Goal: Task Accomplishment & Management: Use online tool/utility

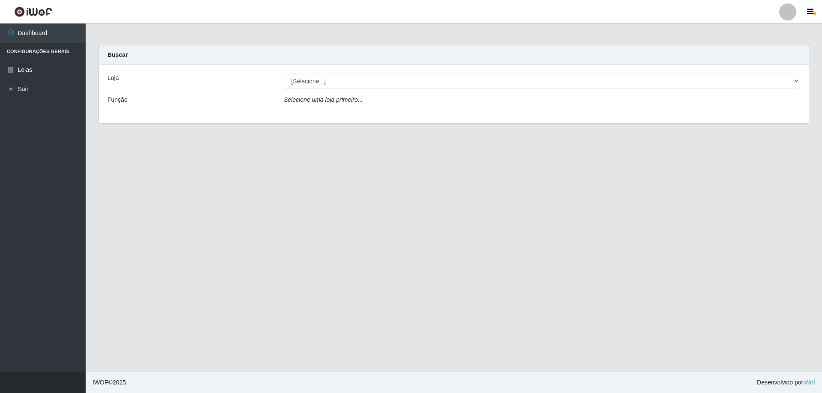
click at [299, 77] on div "Loja [Selecione...] Atacado Vem - Loja 47 Jardim Limoeiro Função Selecione uma …" at bounding box center [454, 94] width 710 height 58
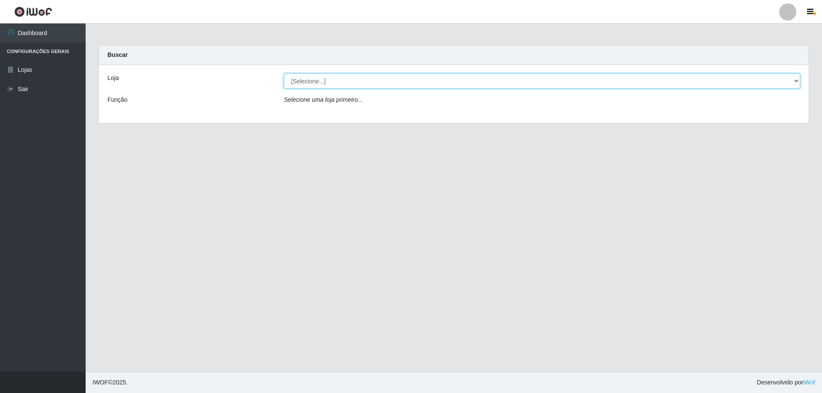
click at [302, 79] on select "[Selecione...] Atacado Vem - [STREET_ADDRESS]" at bounding box center [542, 81] width 516 height 15
select select "461"
click at [284, 74] on select "[Selecione...] Atacado Vem - [STREET_ADDRESS]" at bounding box center [542, 81] width 516 height 15
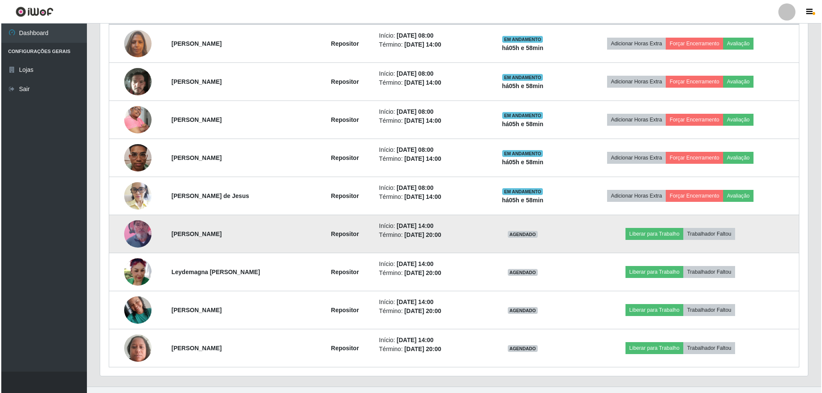
scroll to position [365, 0]
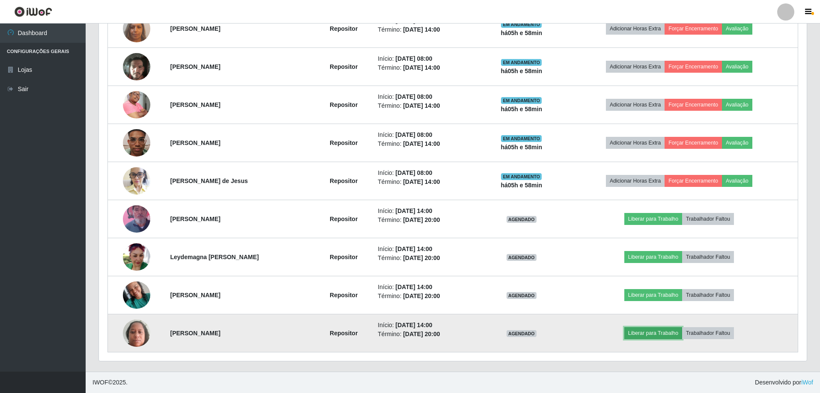
click at [655, 330] on button "Liberar para Trabalho" at bounding box center [653, 333] width 58 height 12
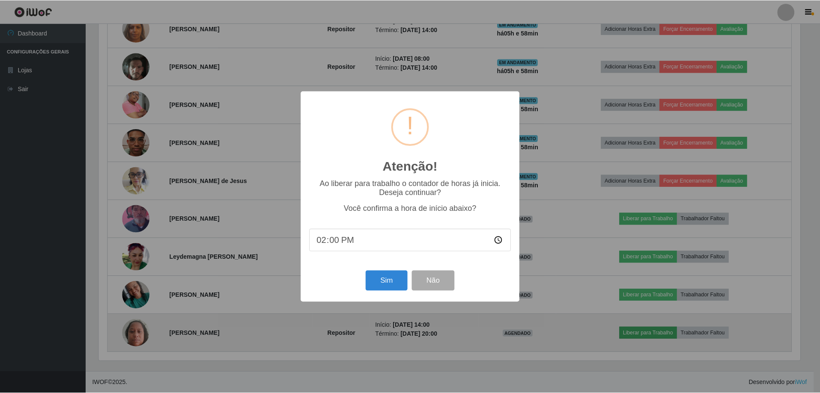
scroll to position [178, 703]
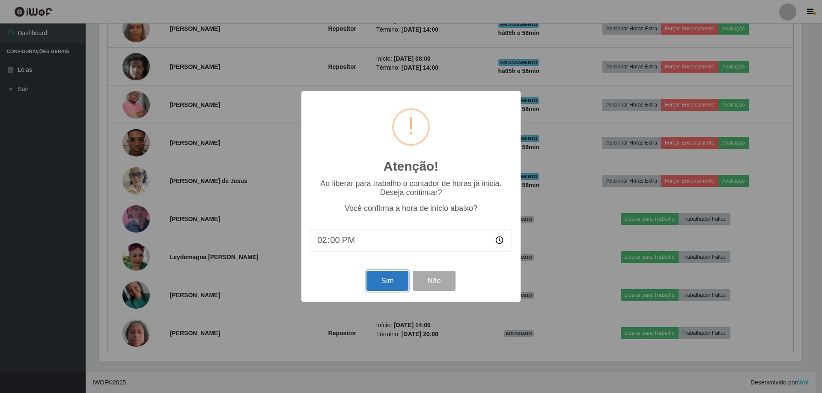
click at [404, 287] on button "Sim" at bounding box center [387, 281] width 42 height 20
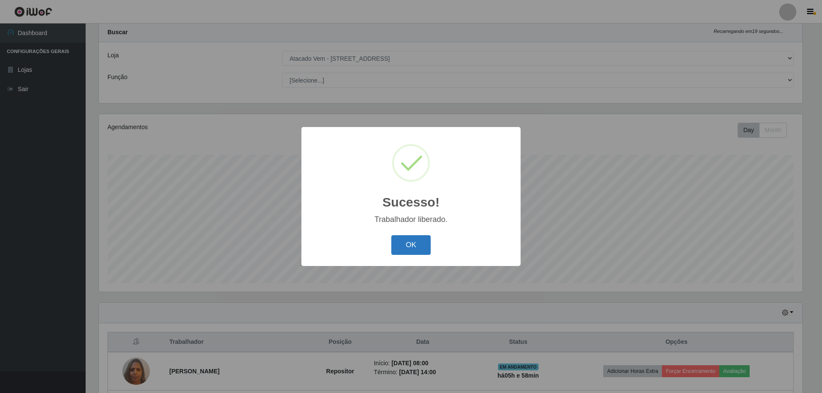
drag, startPoint x: 387, startPoint y: 251, endPoint x: 401, endPoint y: 250, distance: 13.4
click at [388, 251] on div "OK Cancel" at bounding box center [411, 245] width 202 height 24
click at [410, 249] on button "OK" at bounding box center [411, 245] width 40 height 20
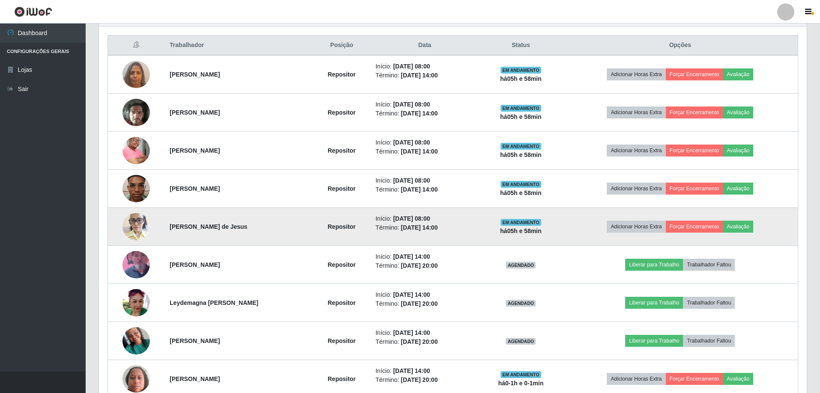
scroll to position [365, 0]
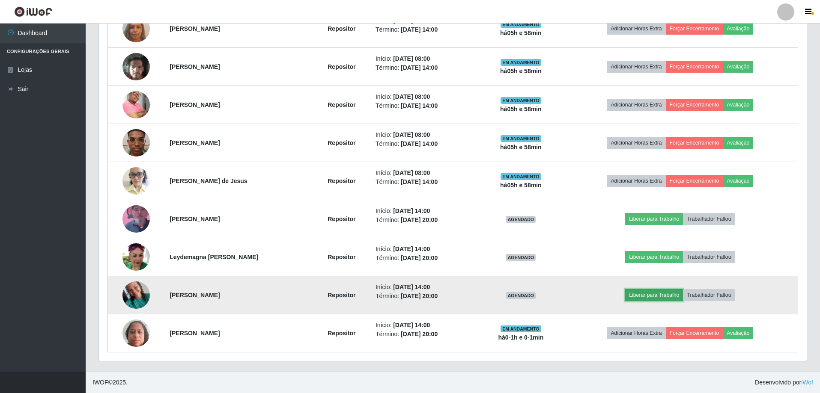
click at [676, 296] on button "Liberar para Trabalho" at bounding box center [654, 295] width 58 height 12
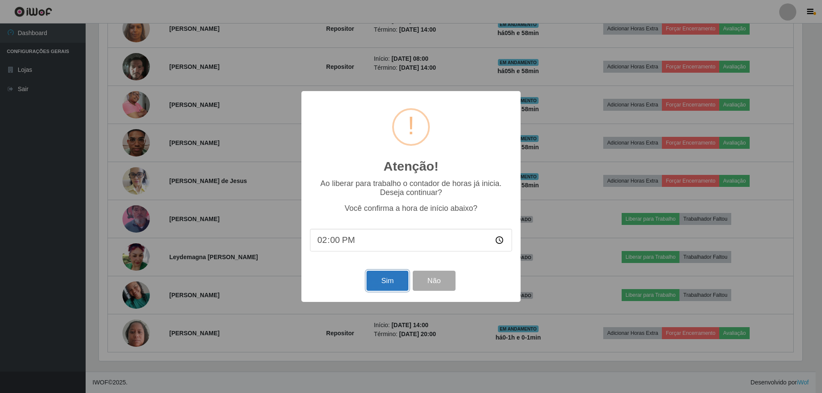
click at [378, 279] on button "Sim" at bounding box center [387, 281] width 42 height 20
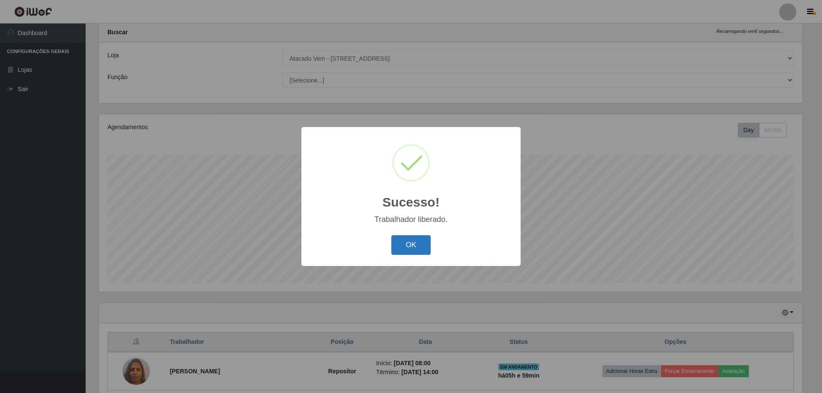
click at [421, 236] on button "OK" at bounding box center [411, 245] width 40 height 20
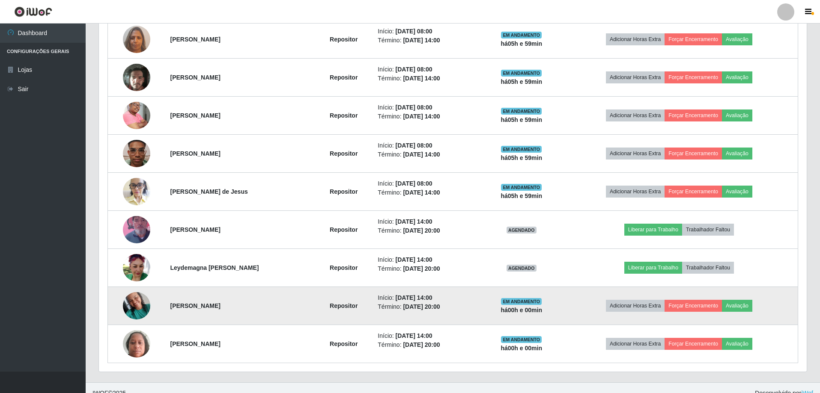
scroll to position [365, 0]
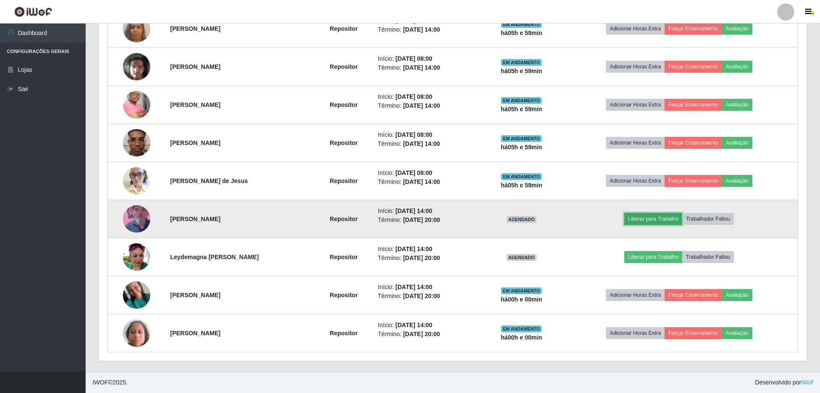
click at [642, 223] on button "Liberar para Trabalho" at bounding box center [653, 219] width 58 height 12
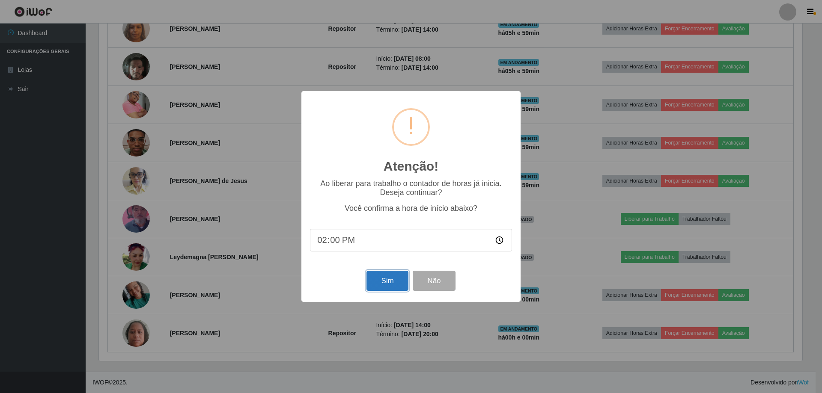
click at [388, 286] on button "Sim" at bounding box center [387, 281] width 42 height 20
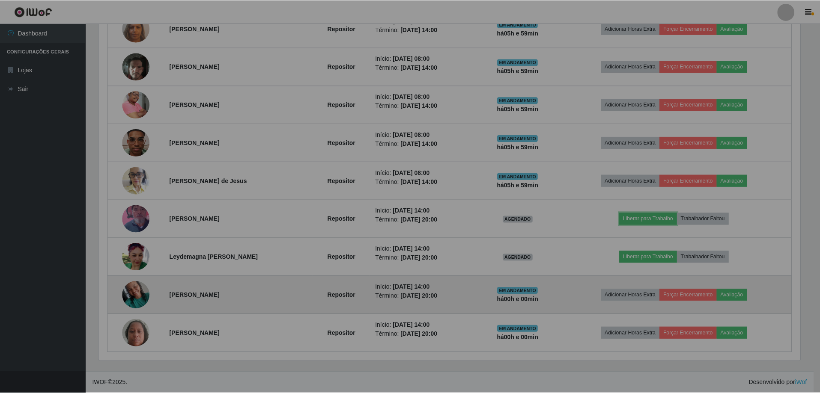
scroll to position [0, 0]
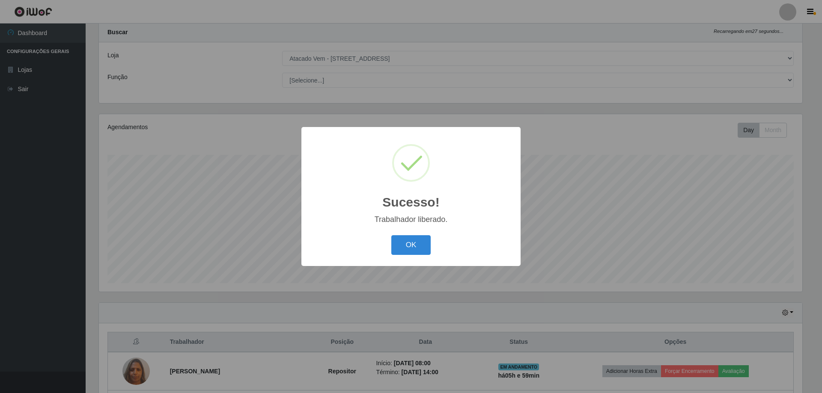
drag, startPoint x: 424, startPoint y: 254, endPoint x: 420, endPoint y: 251, distance: 4.5
click at [424, 253] on button "OK" at bounding box center [411, 245] width 40 height 20
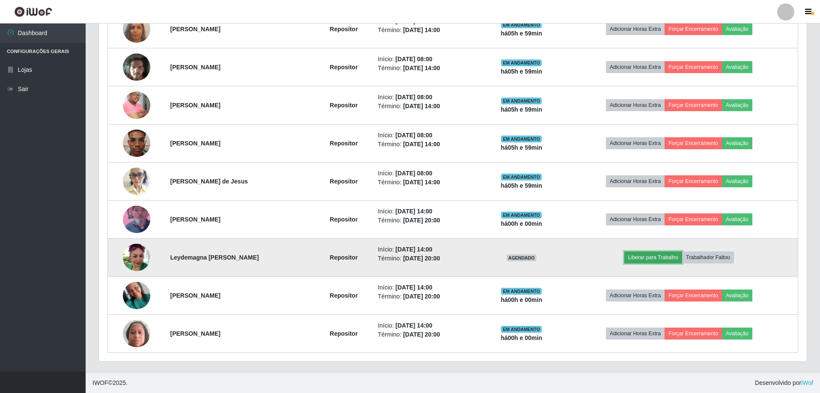
click at [643, 259] on button "Liberar para Trabalho" at bounding box center [653, 258] width 58 height 12
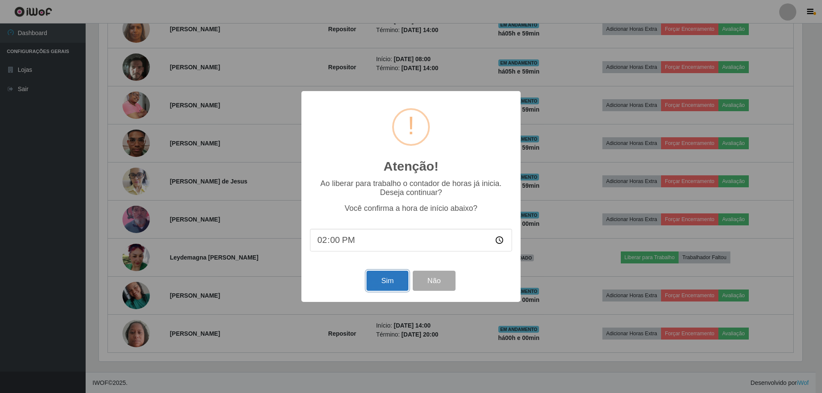
click at [382, 279] on button "Sim" at bounding box center [387, 281] width 42 height 20
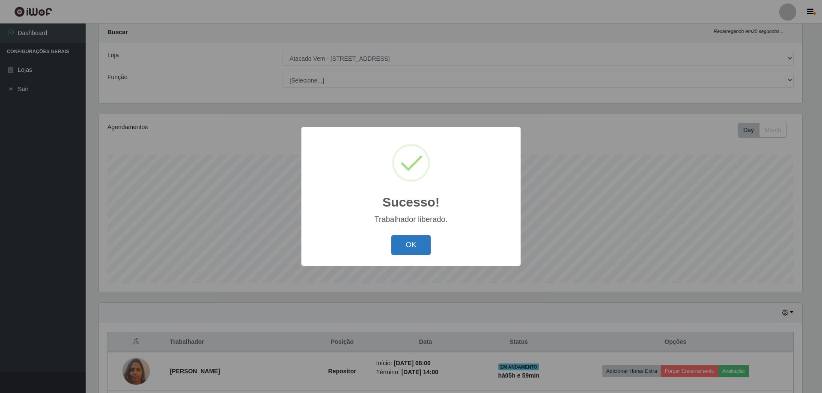
click at [404, 247] on button "OK" at bounding box center [411, 245] width 40 height 20
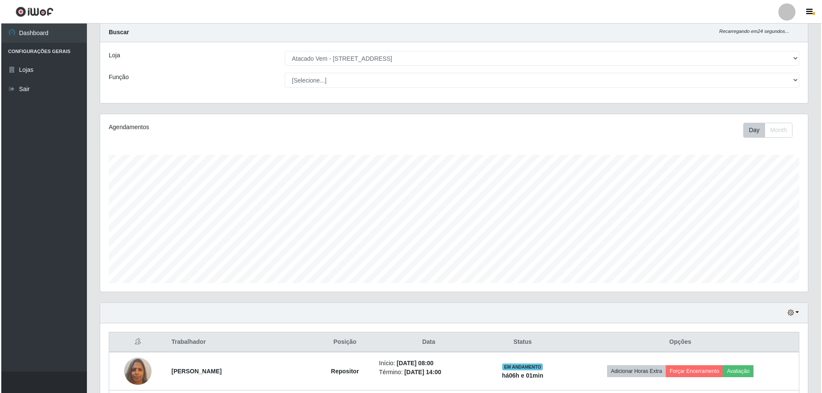
scroll to position [194, 0]
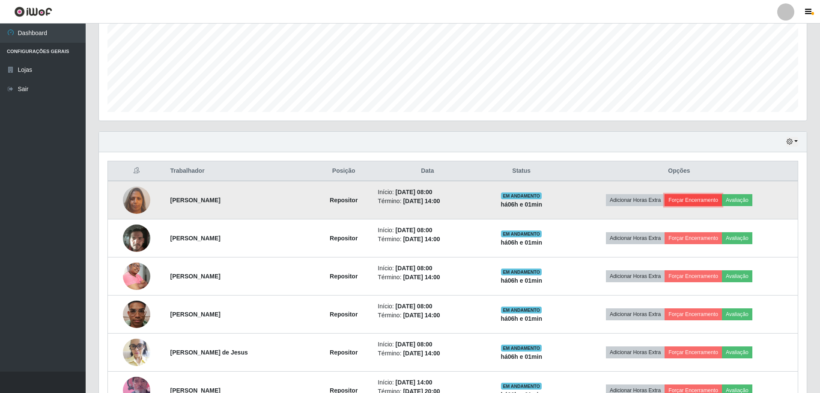
click at [692, 201] on button "Forçar Encerramento" at bounding box center [692, 200] width 57 height 12
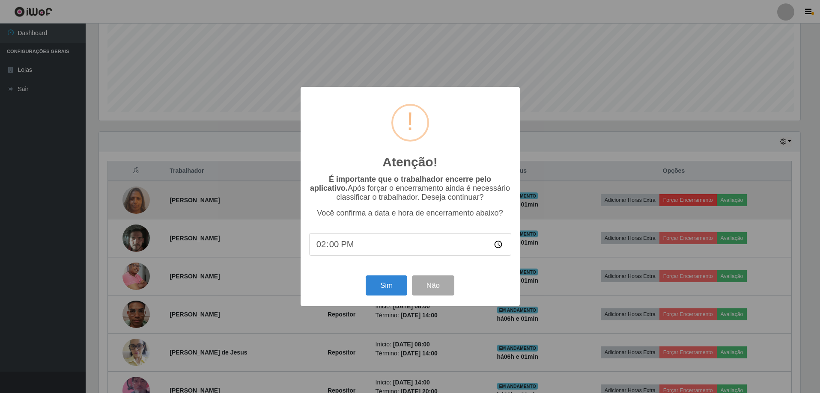
scroll to position [178, 703]
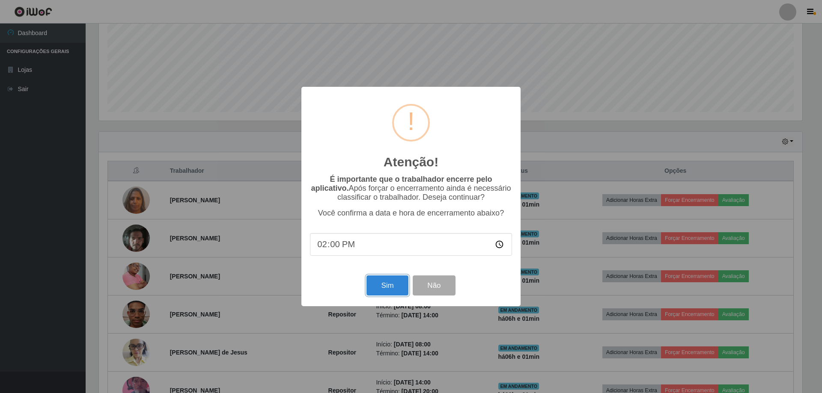
click at [388, 282] on button "Sim" at bounding box center [387, 286] width 42 height 20
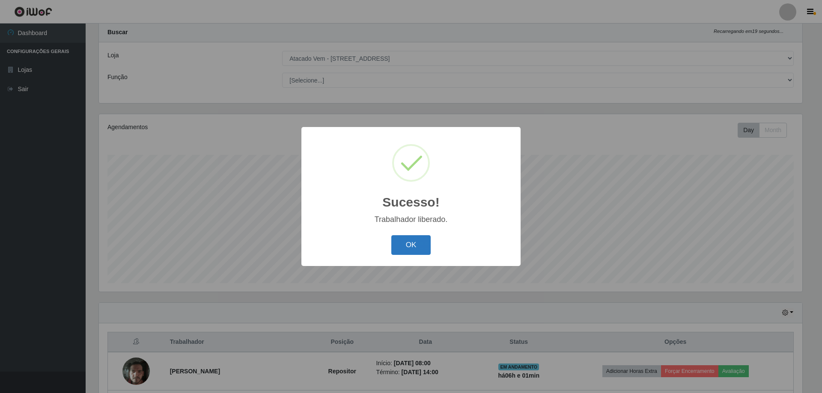
click at [406, 247] on button "OK" at bounding box center [411, 245] width 40 height 20
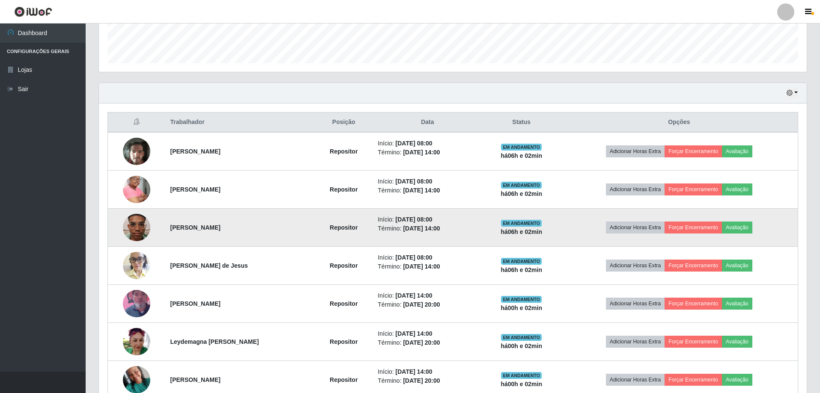
scroll to position [242, 0]
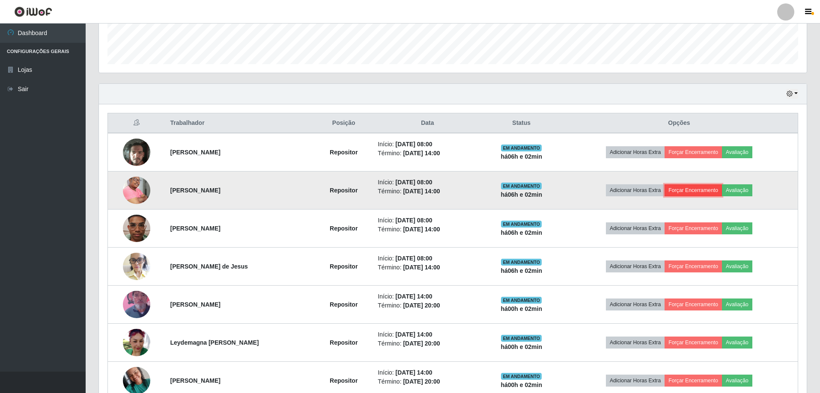
click at [716, 190] on button "Forçar Encerramento" at bounding box center [692, 190] width 57 height 12
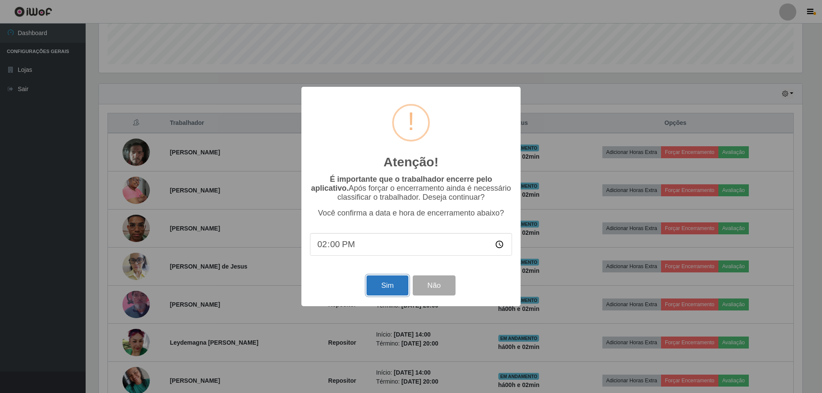
click at [394, 286] on button "Sim" at bounding box center [387, 286] width 42 height 20
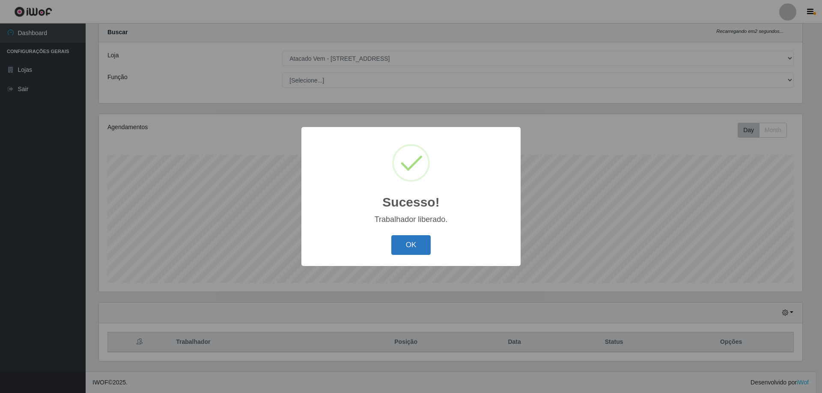
click at [410, 240] on button "OK" at bounding box center [411, 245] width 40 height 20
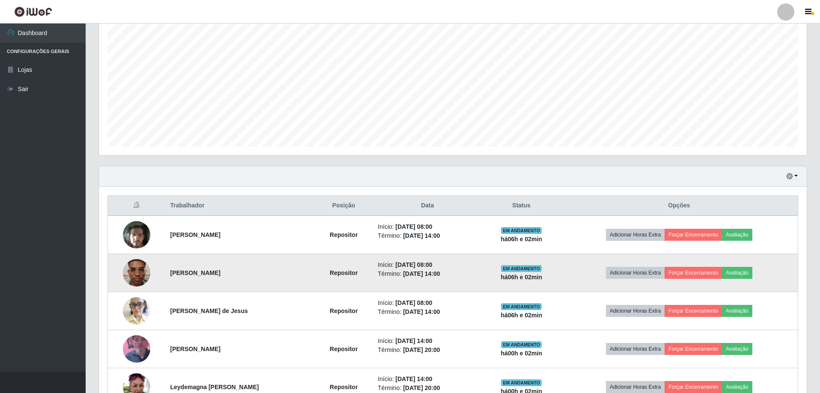
scroll to position [194, 0]
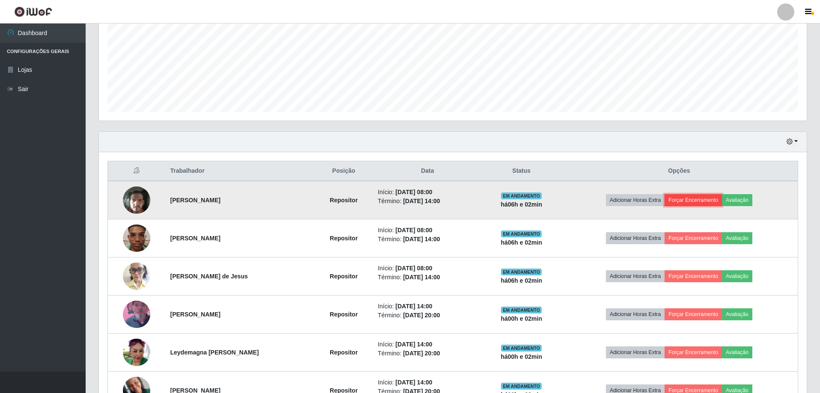
click at [704, 200] on button "Forçar Encerramento" at bounding box center [692, 200] width 57 height 12
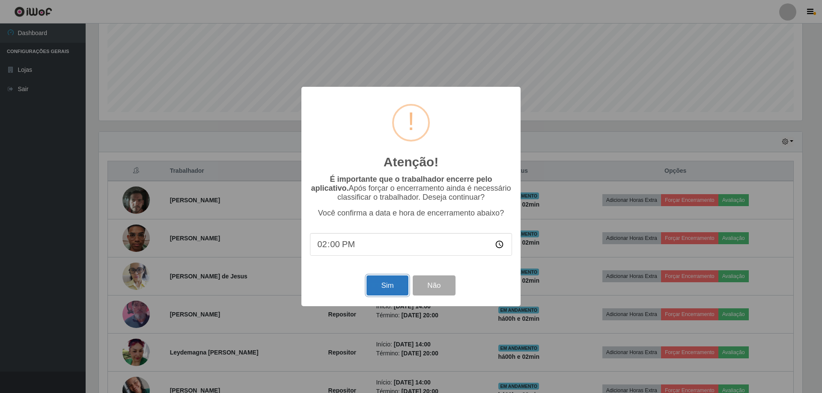
click at [385, 292] on button "Sim" at bounding box center [387, 286] width 42 height 20
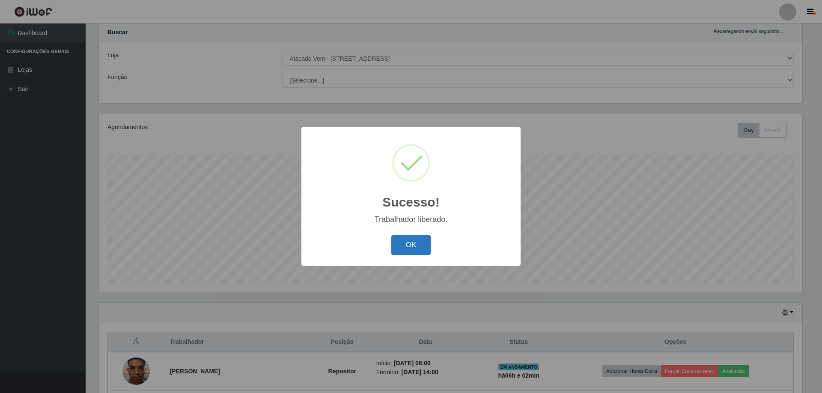
drag, startPoint x: 437, startPoint y: 247, endPoint x: 410, endPoint y: 251, distance: 26.8
click at [420, 250] on div "OK Cancel" at bounding box center [411, 245] width 202 height 24
click at [406, 251] on button "OK" at bounding box center [411, 245] width 40 height 20
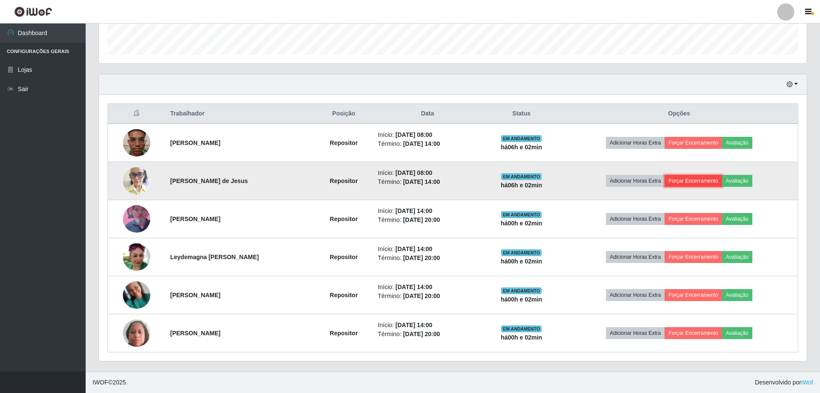
click at [693, 181] on button "Forçar Encerramento" at bounding box center [692, 181] width 57 height 12
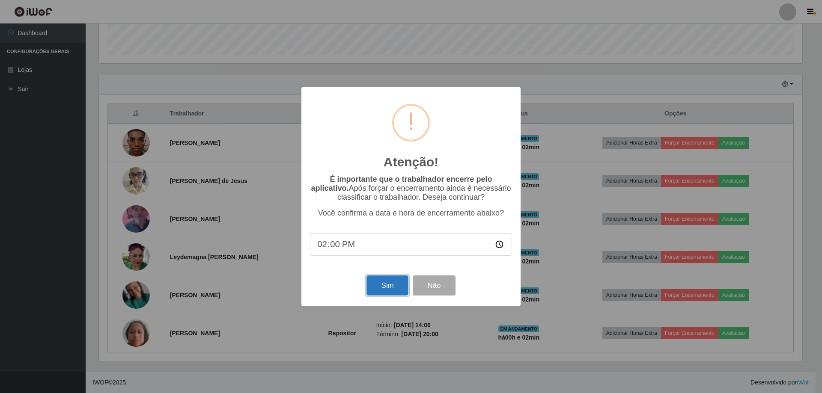
click at [383, 281] on button "Sim" at bounding box center [387, 286] width 42 height 20
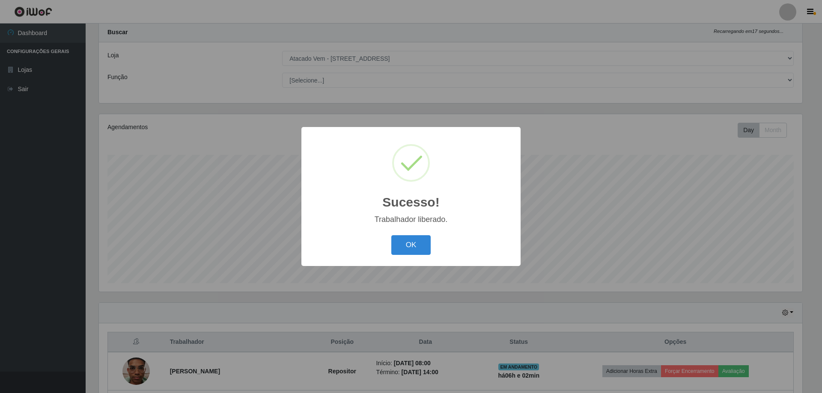
click at [383, 244] on div "OK Cancel" at bounding box center [411, 245] width 202 height 24
click at [431, 247] on div "OK Cancel" at bounding box center [411, 245] width 202 height 24
click at [425, 247] on button "OK" at bounding box center [411, 245] width 40 height 20
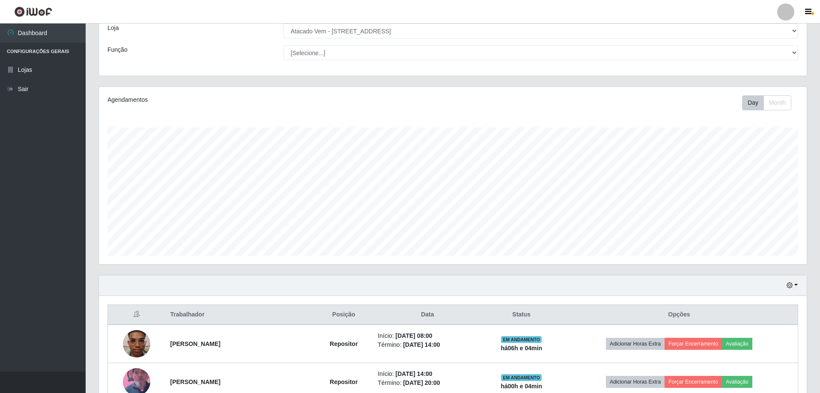
scroll to position [194, 0]
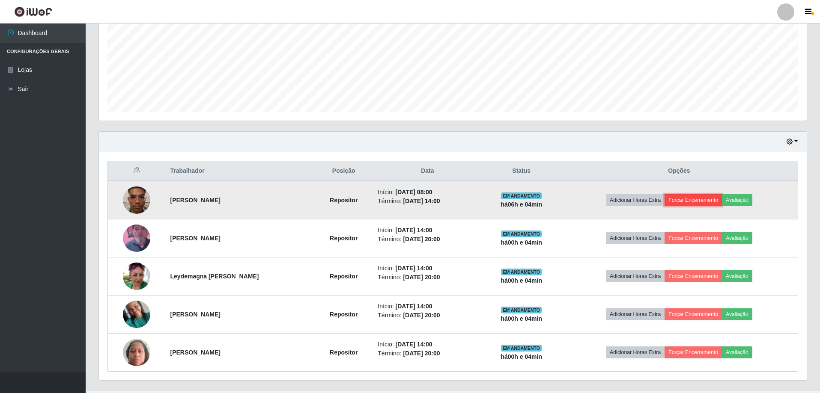
click at [699, 197] on button "Forçar Encerramento" at bounding box center [692, 200] width 57 height 12
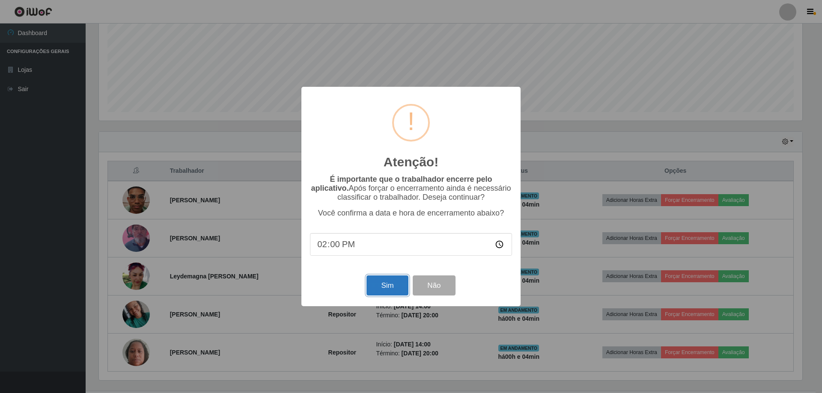
click at [399, 288] on button "Sim" at bounding box center [387, 286] width 42 height 20
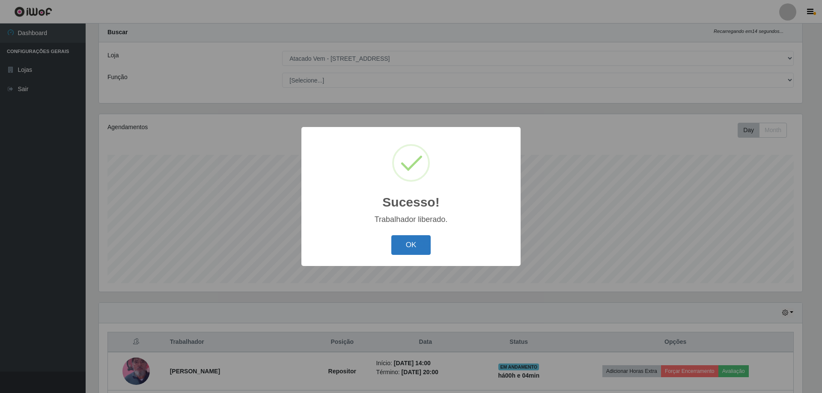
click at [407, 244] on button "OK" at bounding box center [411, 245] width 40 height 20
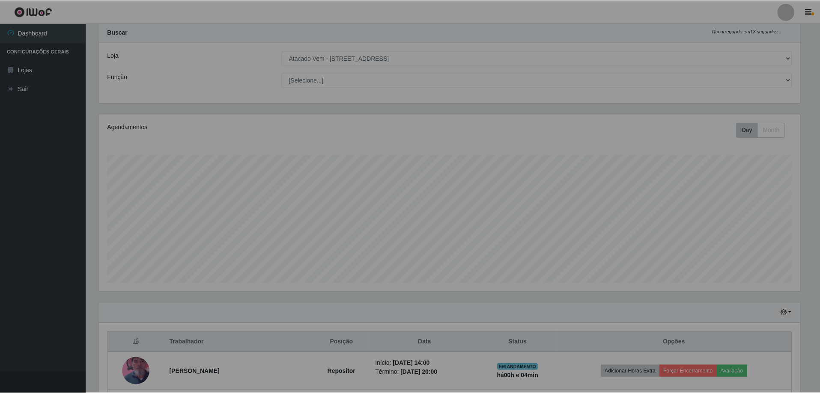
scroll to position [178, 707]
